Goal: Complete application form

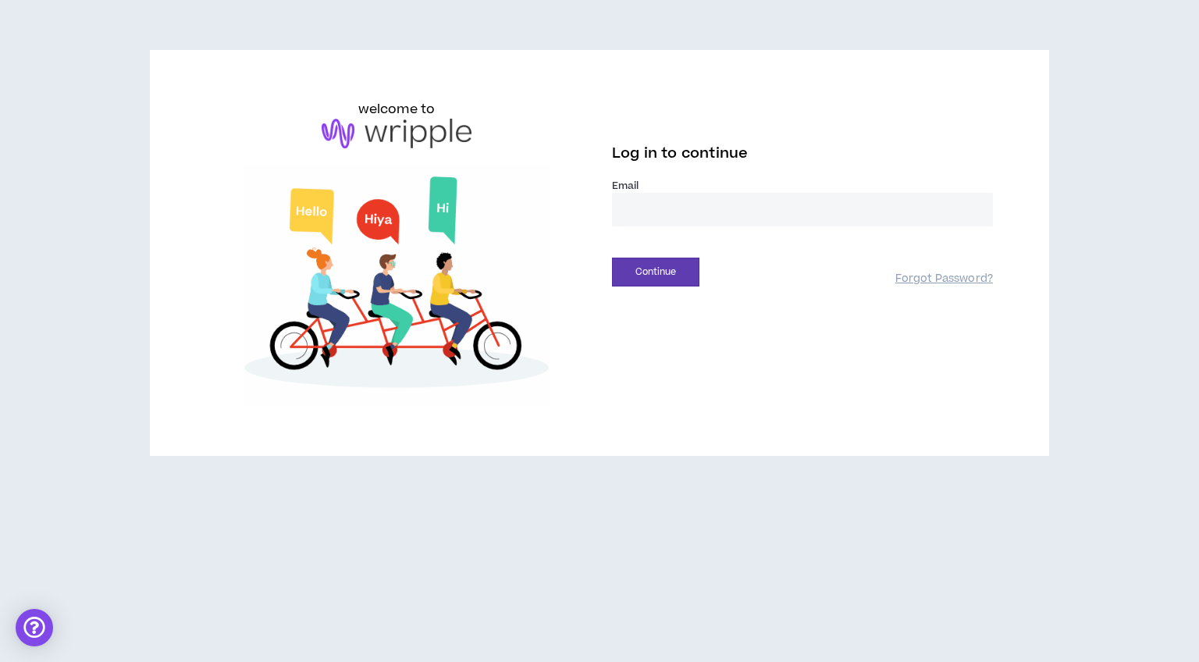
click at [667, 197] on input "email" at bounding box center [802, 210] width 381 height 34
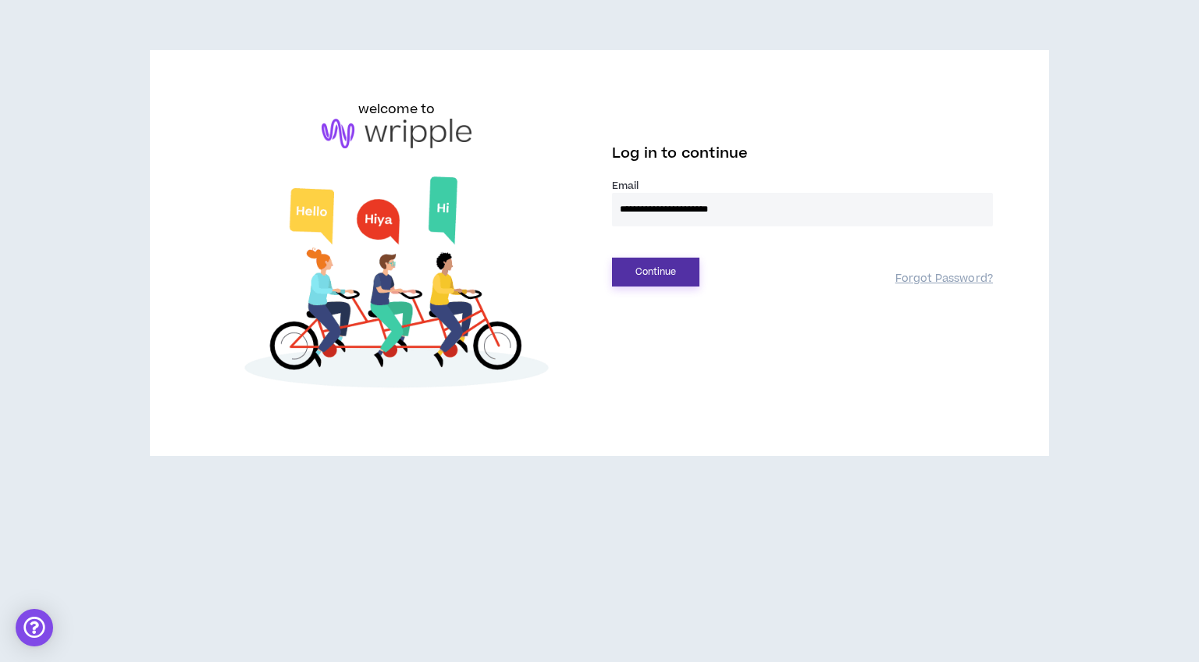
type input "**********"
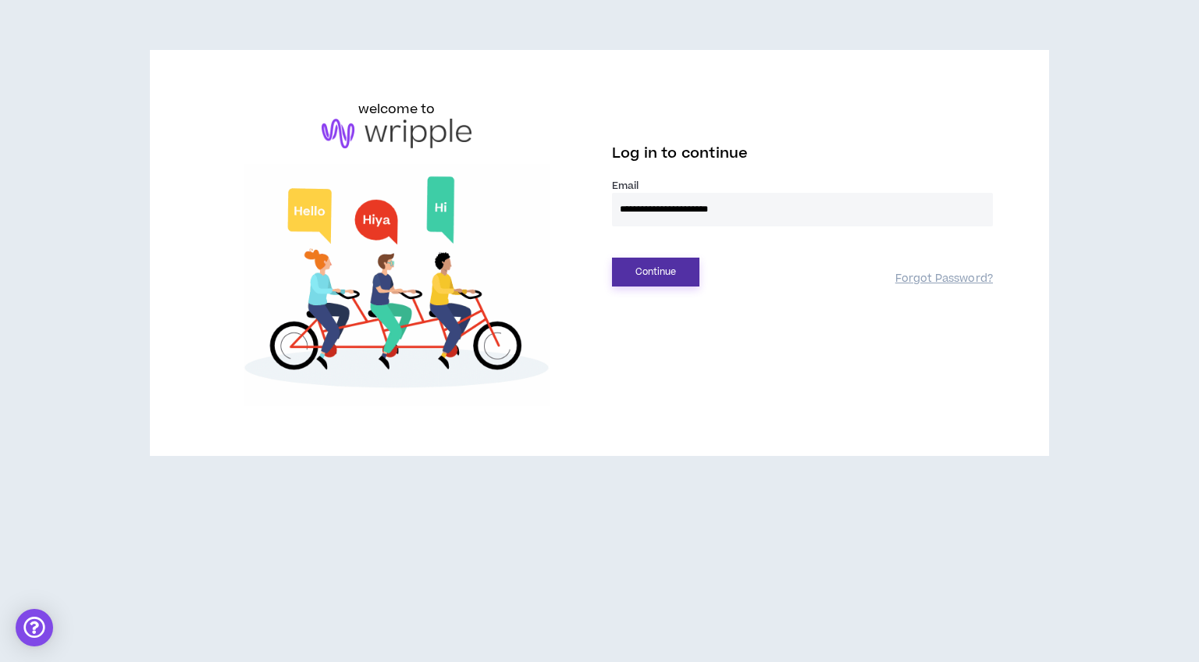
click at [663, 267] on button "Continue" at bounding box center [655, 272] width 87 height 29
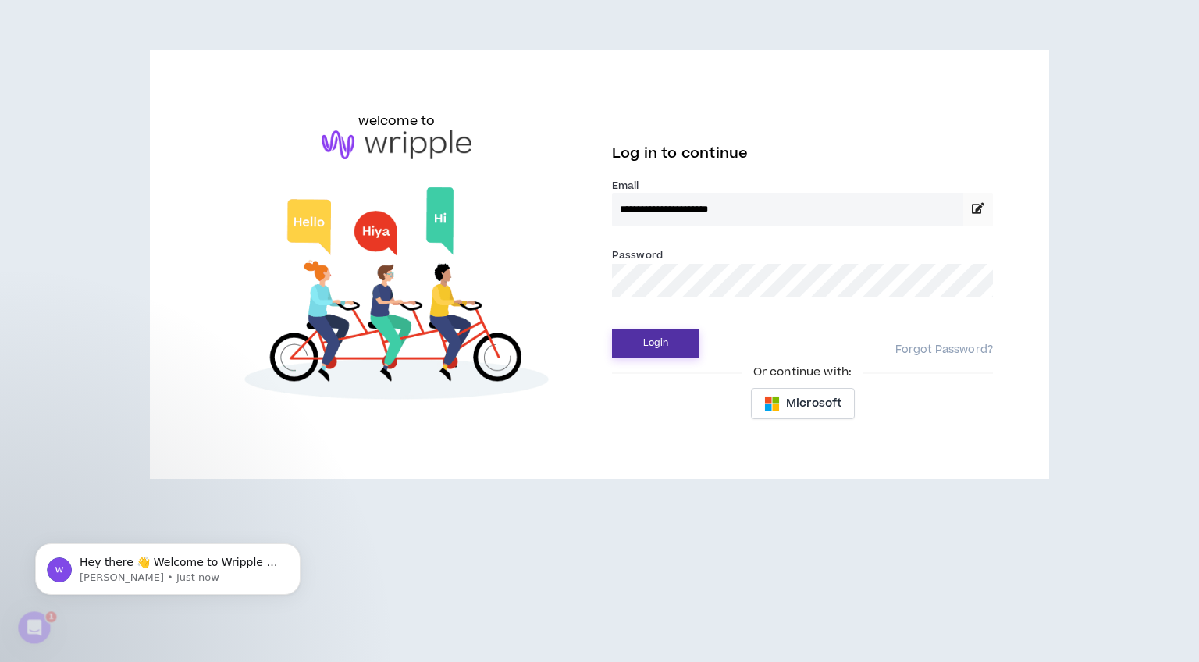
click at [612, 329] on button "Login" at bounding box center [655, 343] width 87 height 29
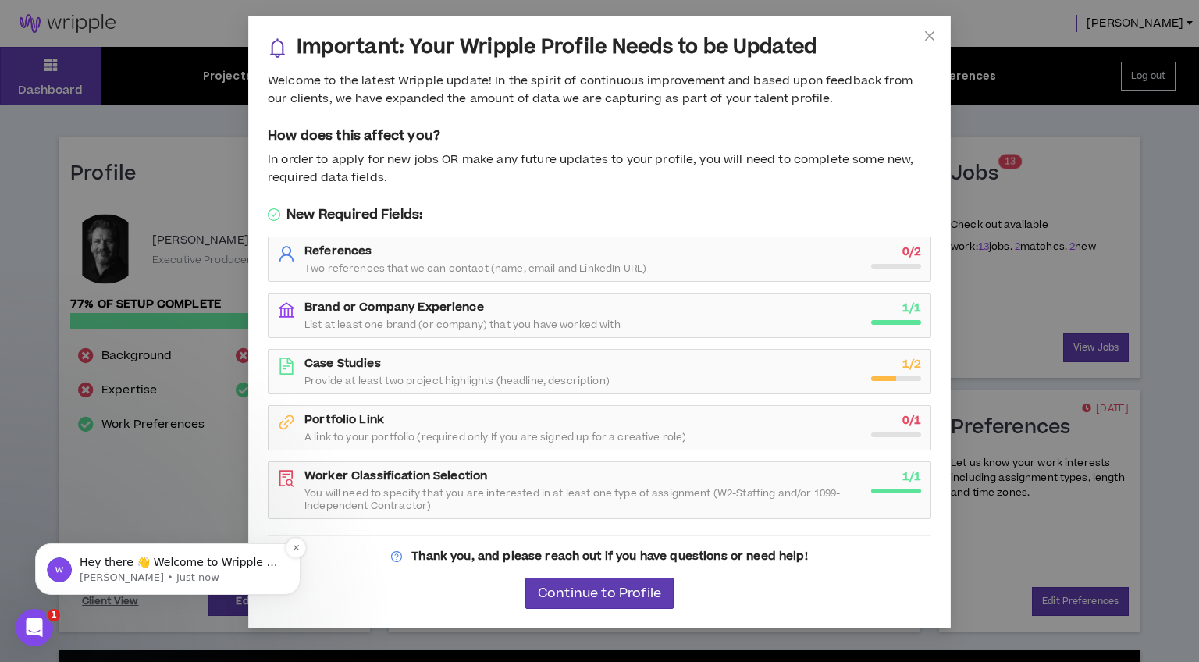
click at [186, 564] on p "Hey there 👋 Welcome to Wripple 🙌 Take a look around! If you have any questions,…" at bounding box center [180, 563] width 201 height 16
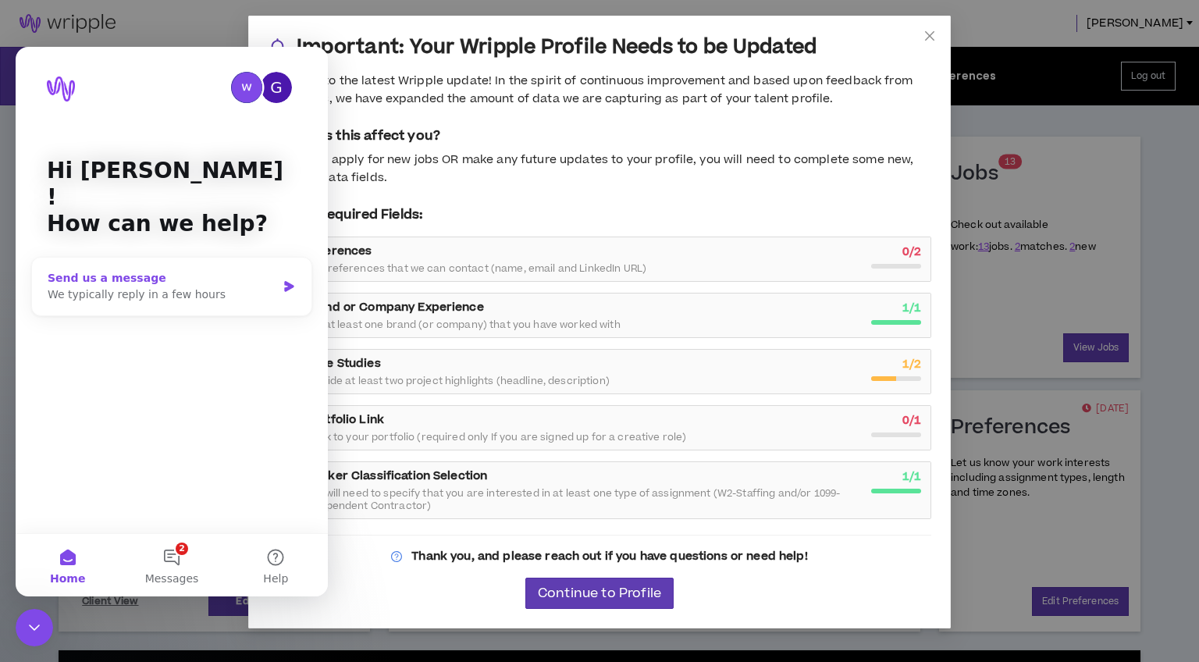
click at [164, 286] on div "We typically reply in a few hours" at bounding box center [162, 294] width 229 height 16
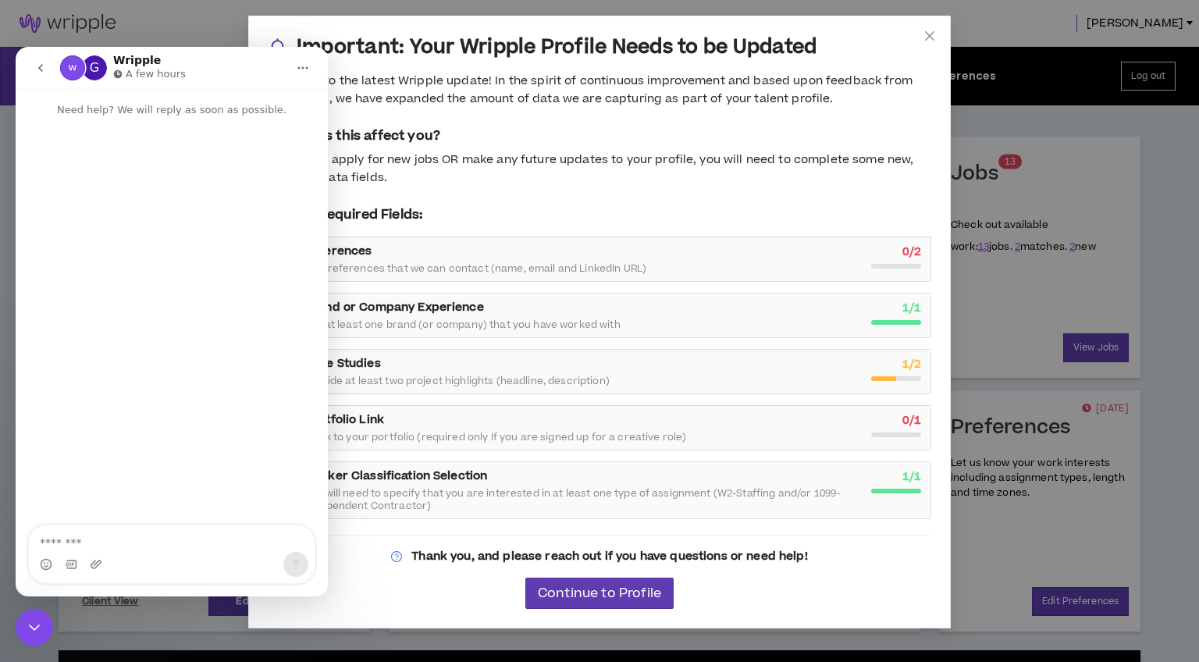
click at [135, 546] on textarea "Message…" at bounding box center [172, 538] width 286 height 27
type textarea "**********"
click at [411, 606] on div "Continue to Profile" at bounding box center [600, 593] width 664 height 31
click at [43, 64] on icon "go back" at bounding box center [40, 68] width 12 height 12
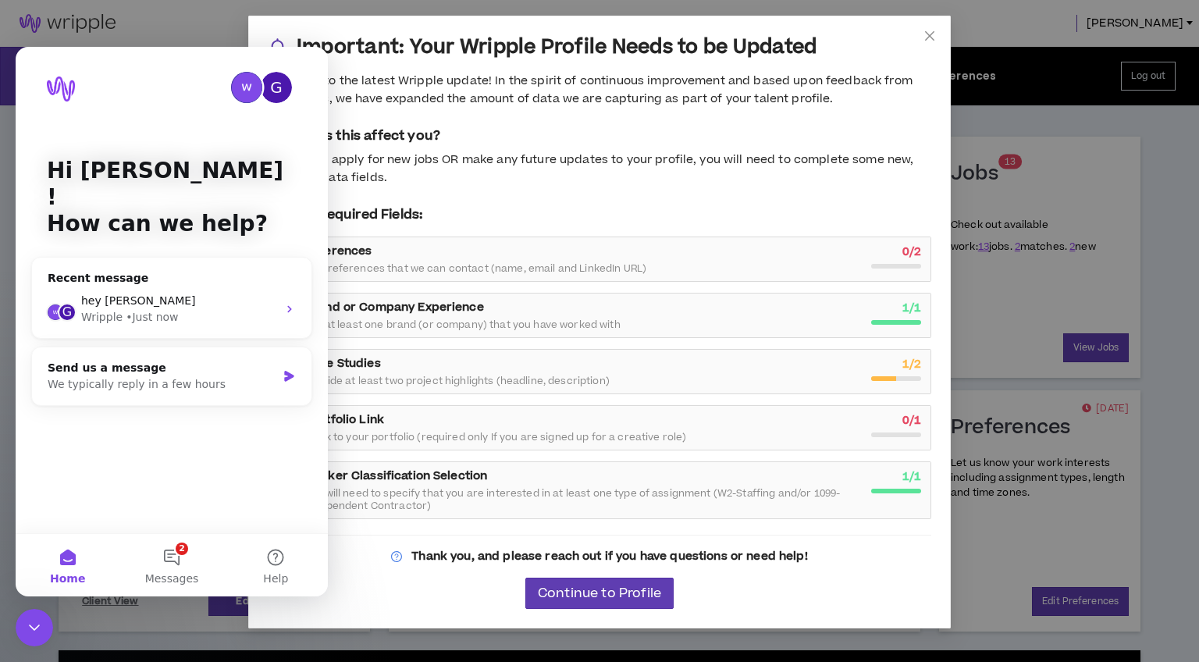
click at [426, 535] on div at bounding box center [600, 535] width 664 height 1
click at [457, 447] on div "Portfolio Link A link to your portfolio (required only If you are signed up for…" at bounding box center [600, 428] width 662 height 44
click at [67, 567] on button "Home" at bounding box center [68, 565] width 104 height 62
click at [164, 567] on button "2 Messages" at bounding box center [171, 565] width 104 height 62
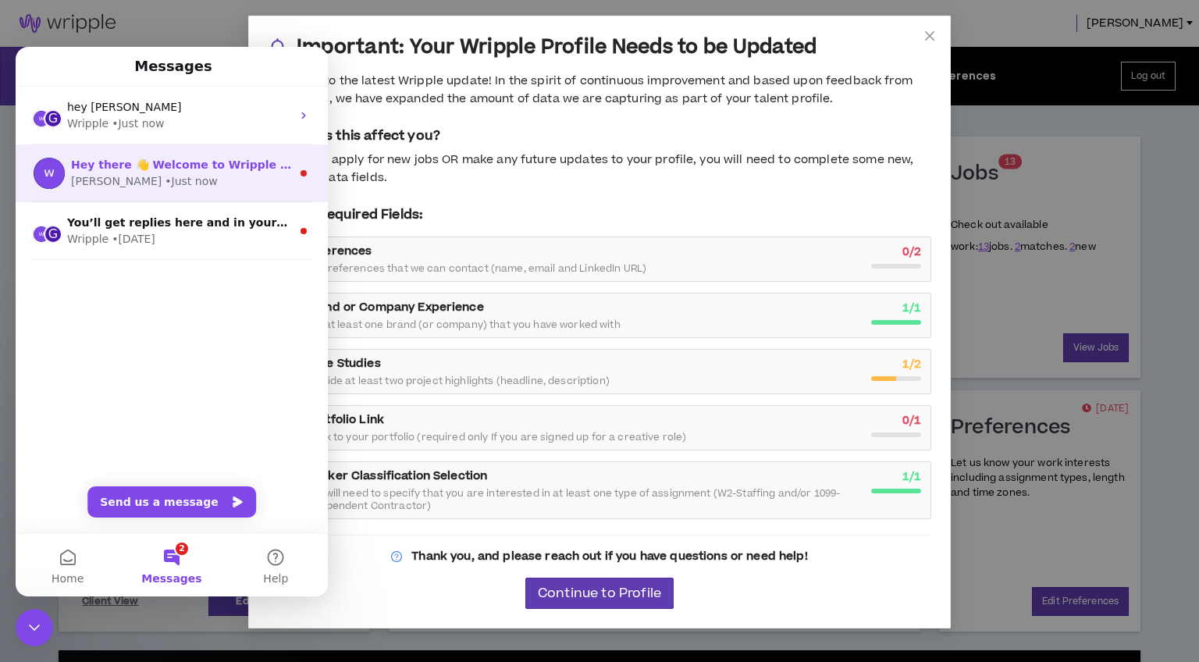
click at [233, 188] on div "[PERSON_NAME] • Just now" at bounding box center [181, 181] width 220 height 16
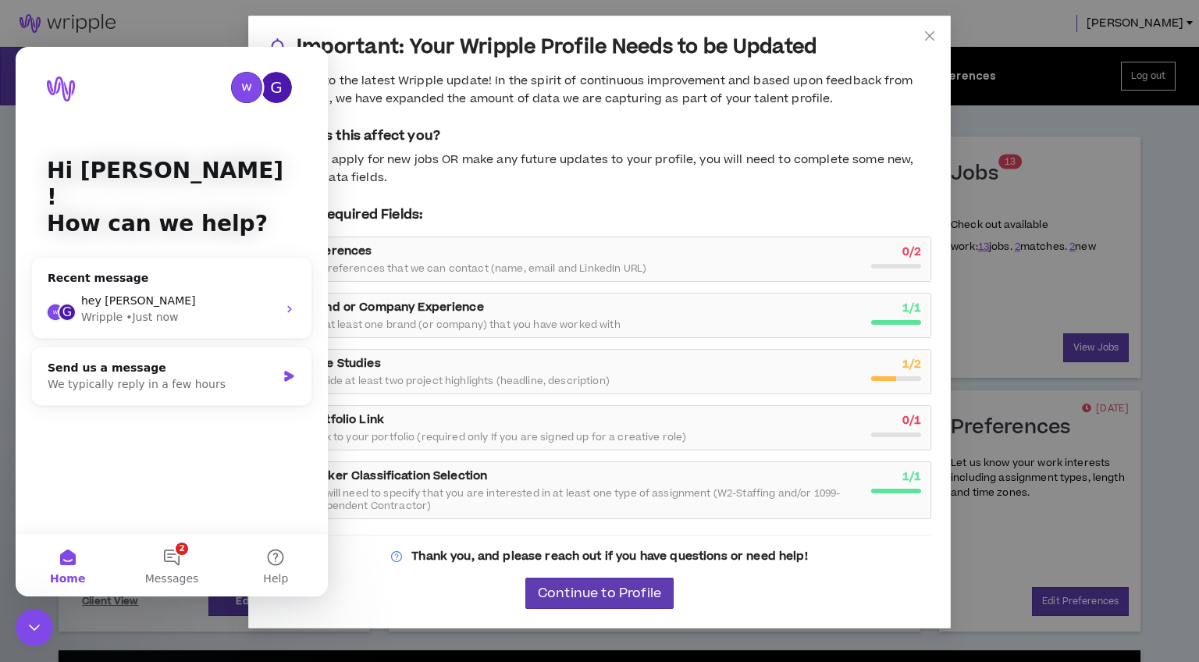
click at [30, 632] on icon "Close Intercom Messenger" at bounding box center [34, 627] width 19 height 19
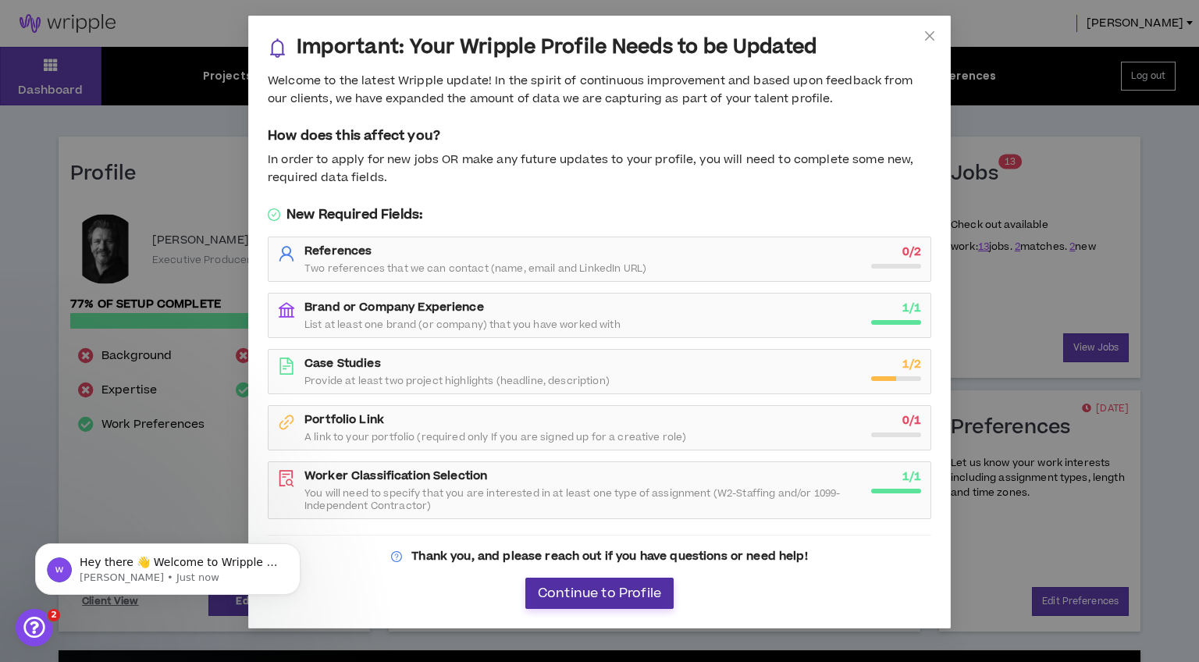
click at [582, 588] on span "Continue to Profile" at bounding box center [599, 593] width 123 height 15
